Goal: Check status: Check status

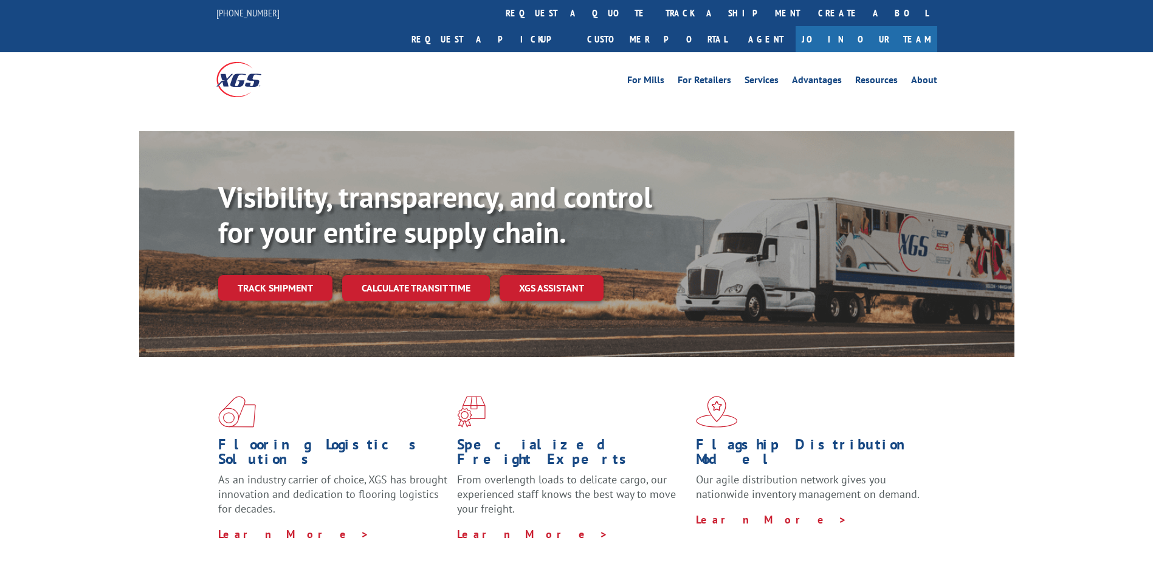
click at [301, 264] on div "Visibility, transparency, and control for your entire supply chain. Track shipm…" at bounding box center [616, 265] width 796 height 170
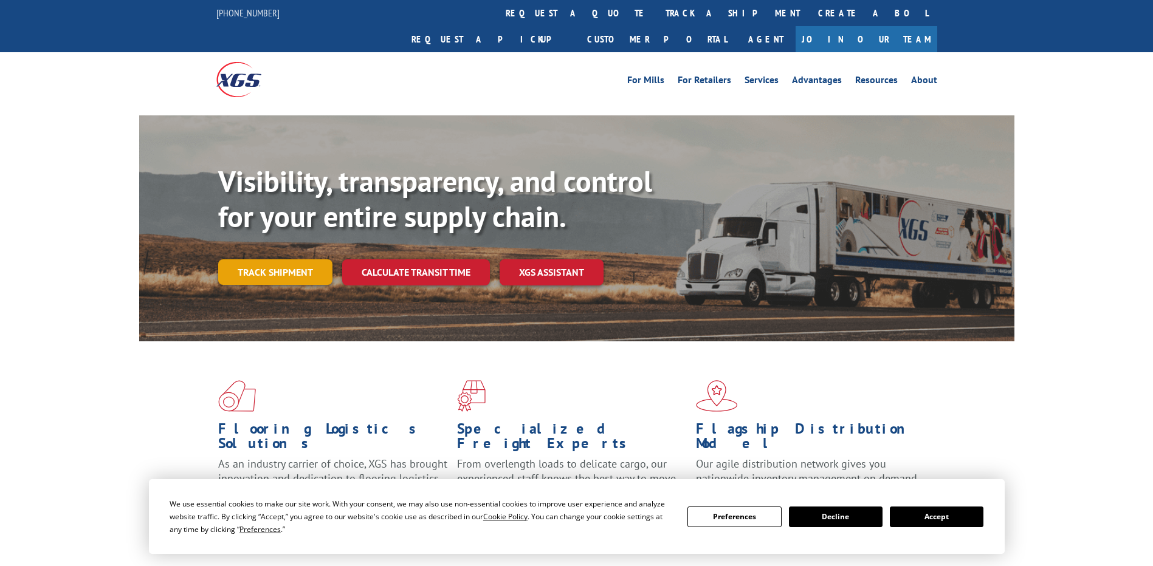
click at [301, 260] on link "Track shipment" at bounding box center [275, 273] width 114 height 26
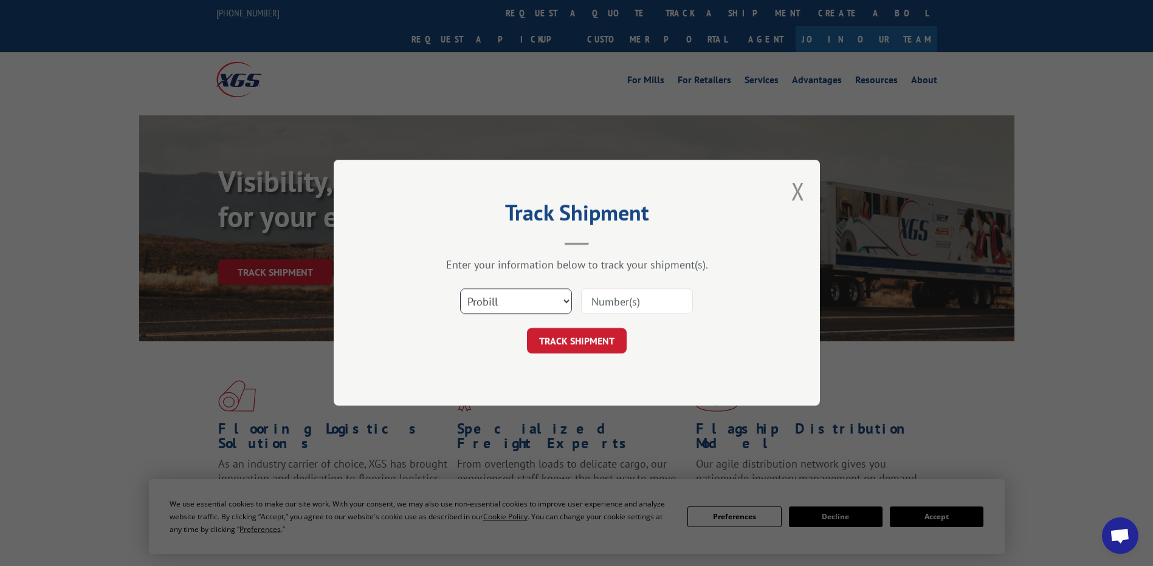
click at [547, 299] on select "Select category... Probill BOL PO" at bounding box center [516, 302] width 112 height 26
select select "bol"
click at [460, 289] on select "Select category... Probill BOL PO" at bounding box center [516, 302] width 112 height 26
click at [647, 301] on input at bounding box center [637, 302] width 112 height 26
type input "15175424"
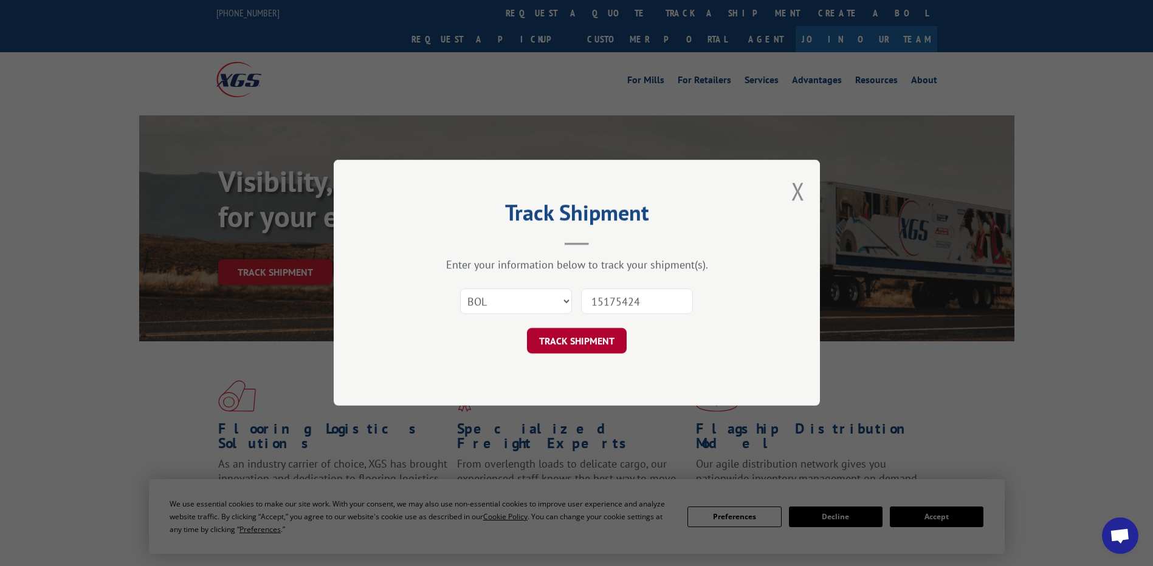
click at [580, 343] on button "TRACK SHIPMENT" at bounding box center [577, 342] width 100 height 26
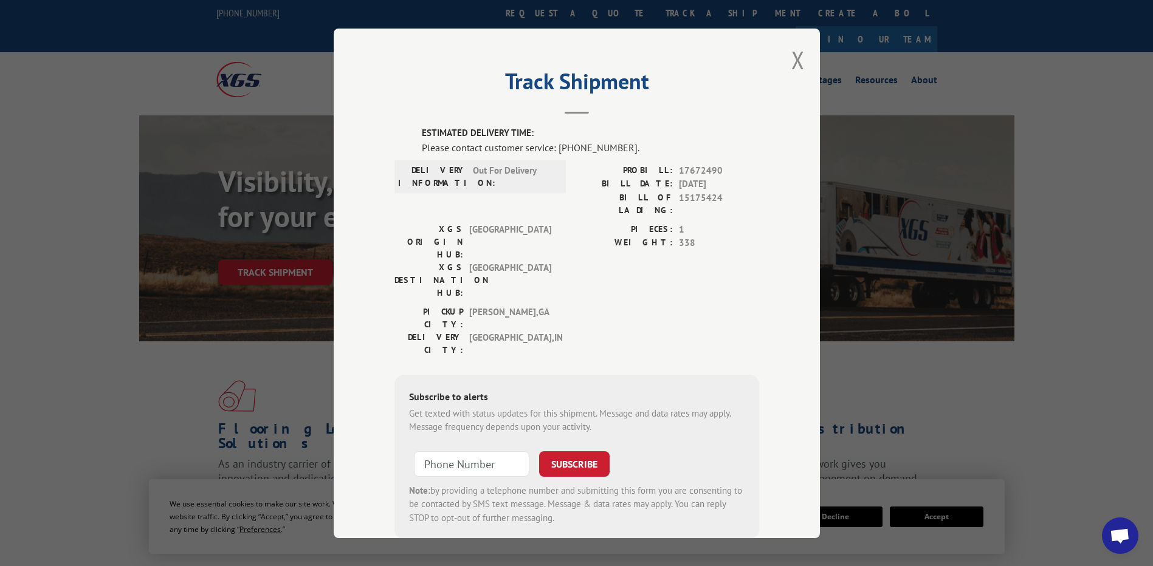
click at [573, 305] on div "PICKUP CITY: [GEOGRAPHIC_DATA] , [GEOGRAPHIC_DATA] DELIVERY CITY: [GEOGRAPHIC_D…" at bounding box center [576, 333] width 365 height 57
